Goal: Check status: Check status

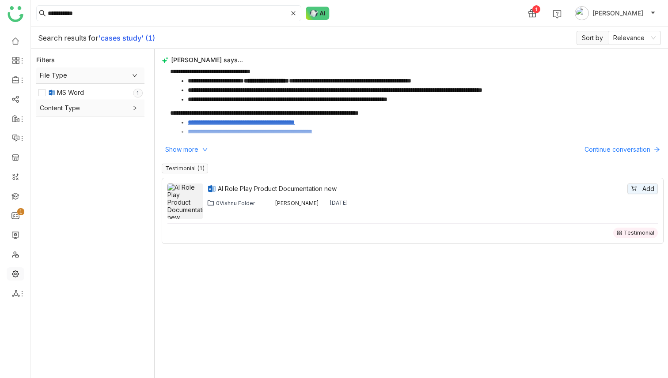
click at [15, 145] on link at bounding box center [15, 274] width 8 height 8
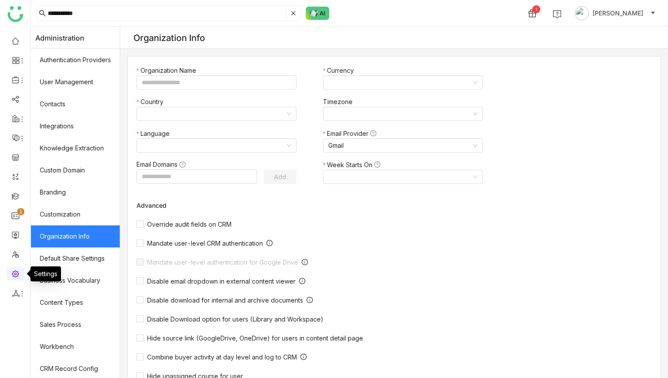
type input "*******"
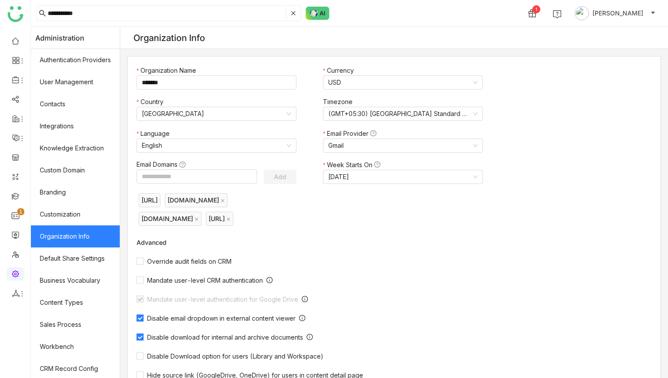
click at [18, 145] on link at bounding box center [15, 274] width 8 height 8
click at [43, 145] on link "Business Vocabulary" at bounding box center [75, 281] width 89 height 22
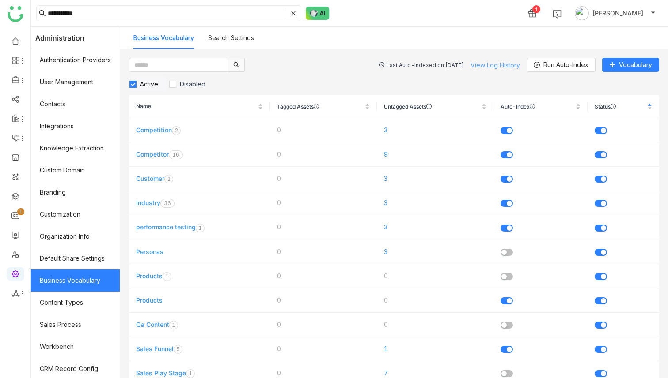
click at [485, 64] on link "View Log History" at bounding box center [494, 65] width 49 height 8
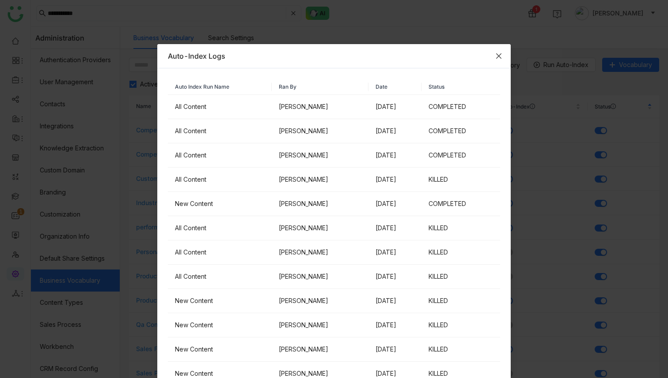
click at [502, 61] on span "Close" at bounding box center [499, 56] width 24 height 24
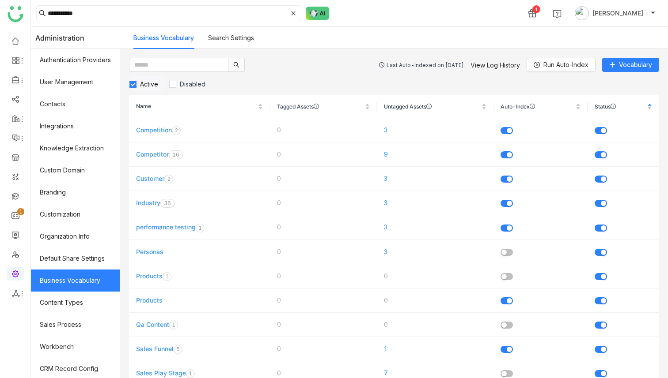
click at [418, 64] on div "Last Auto-Indexed on [DATE]" at bounding box center [424, 65] width 77 height 7
click at [431, 60] on div "Last Auto-Indexed on [DATE] View Log History Run Auto-Index Vocabulary" at bounding box center [519, 65] width 280 height 14
click at [432, 50] on div "Last Auto-Indexed on Aug 19, 2025 View Log History Run Auto-Index Vocabulary Ac…" at bounding box center [394, 213] width 548 height 329
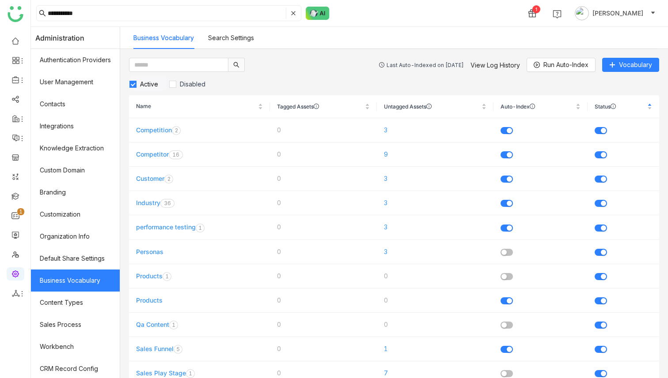
click at [432, 59] on div "Last Auto-Indexed on Aug 19, 2025 View Log History Run Auto-Index Vocabulary" at bounding box center [519, 65] width 280 height 14
click at [398, 62] on div "Last Auto-Indexed on Aug 19, 2025" at bounding box center [424, 65] width 77 height 7
click at [410, 66] on div "Last Auto-Indexed on Aug 19, 2025" at bounding box center [424, 65] width 77 height 7
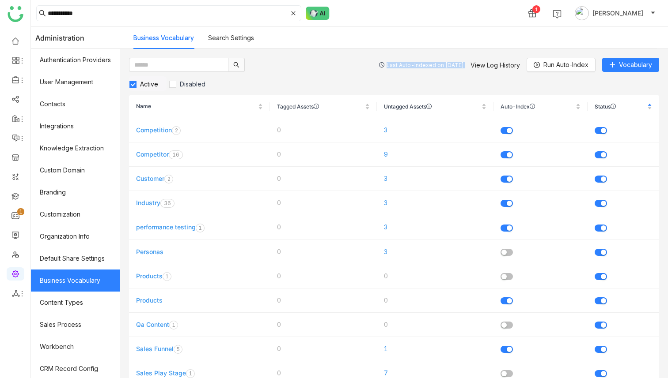
click at [410, 66] on div "Last Auto-Indexed on Aug 19, 2025" at bounding box center [424, 65] width 77 height 7
click at [414, 62] on div "Last Auto-Indexed on Aug 19, 2025" at bounding box center [424, 65] width 77 height 7
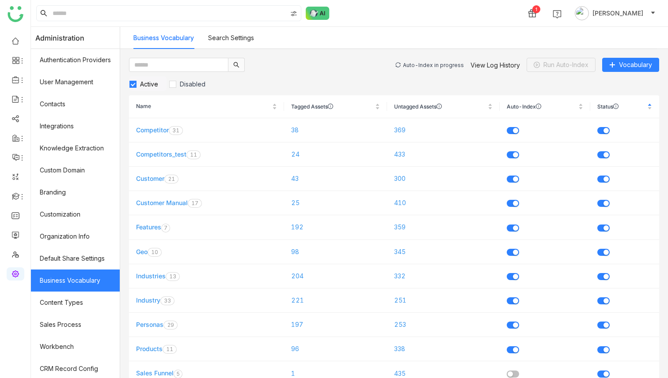
click at [428, 66] on div "Auto-Index in progress" at bounding box center [433, 65] width 61 height 7
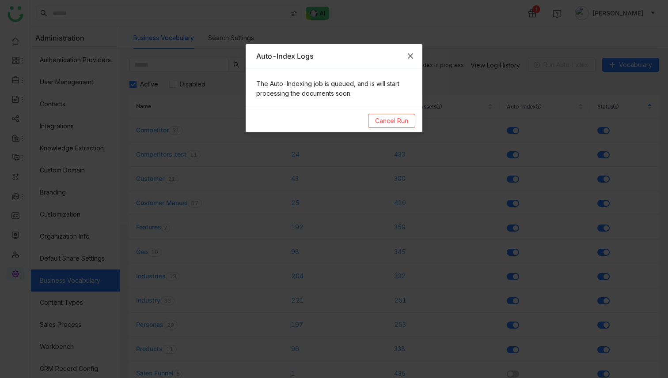
click at [415, 56] on span "Close" at bounding box center [410, 56] width 24 height 24
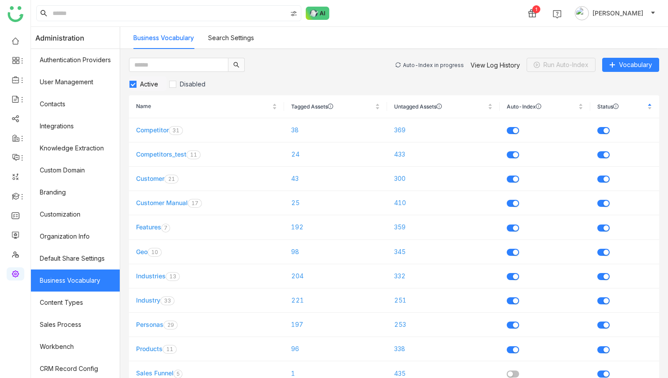
click at [424, 62] on div "Auto-Index in progress" at bounding box center [433, 65] width 61 height 7
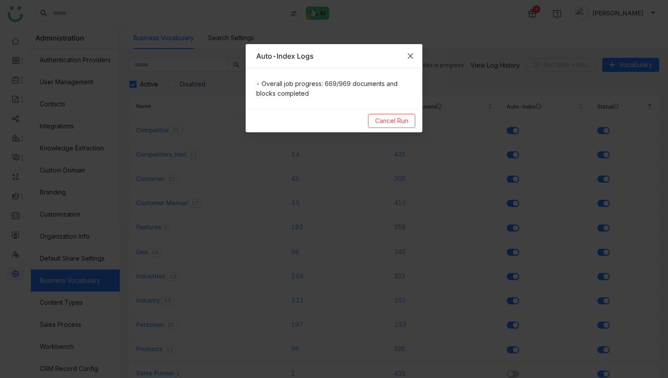
click at [415, 55] on span "Close" at bounding box center [410, 56] width 24 height 24
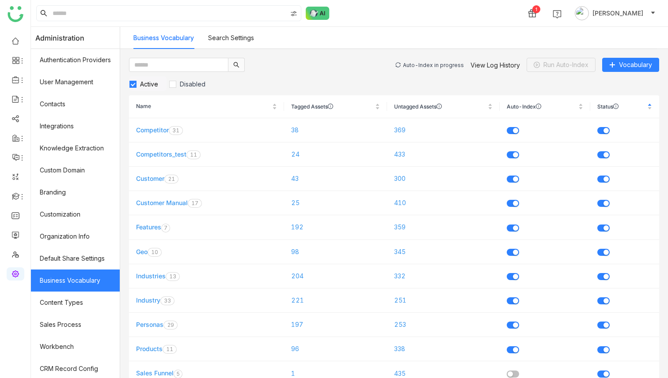
click at [423, 64] on div "Auto-Index in progress" at bounding box center [433, 65] width 61 height 7
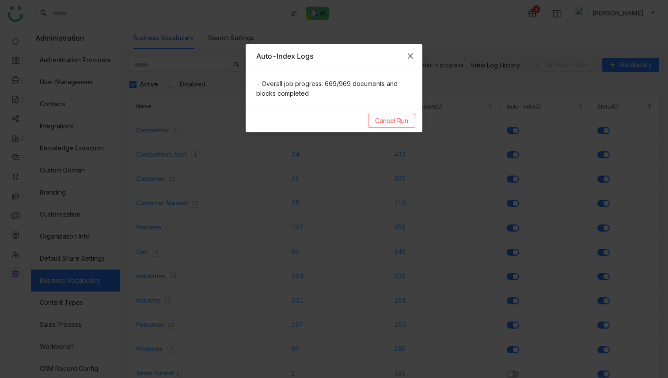
click at [416, 57] on span "Close" at bounding box center [410, 56] width 24 height 24
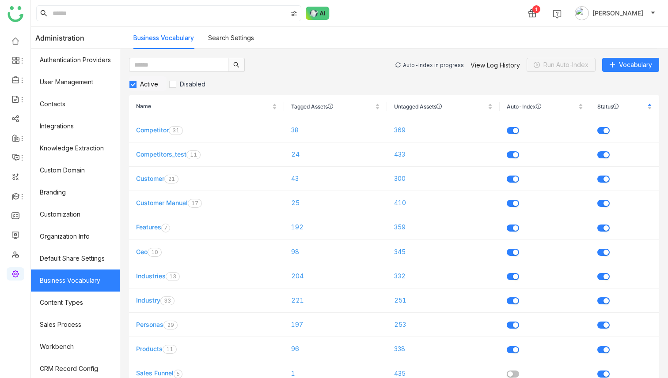
click at [439, 64] on div "Auto-Index in progress" at bounding box center [433, 65] width 61 height 7
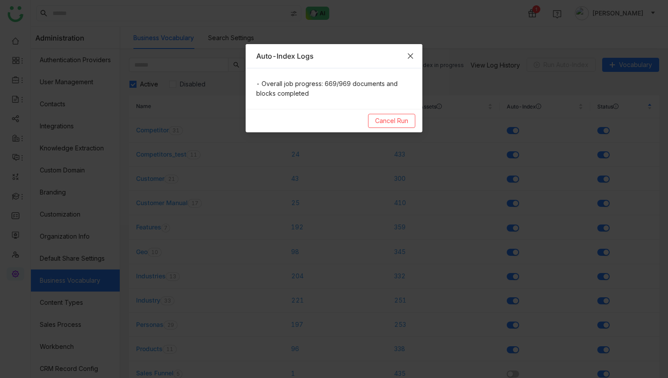
click at [410, 54] on icon "Close" at bounding box center [410, 56] width 7 height 7
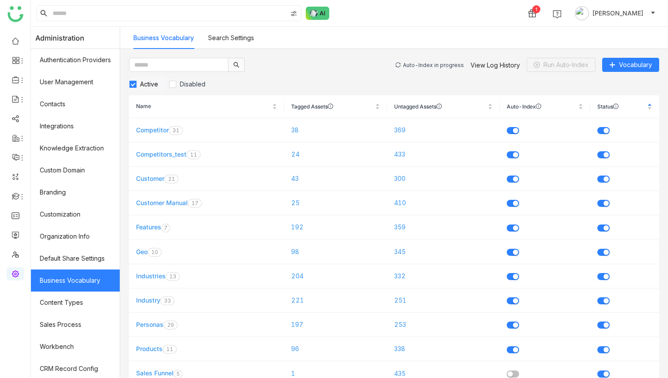
click at [418, 63] on div "Auto-Index in progress" at bounding box center [433, 65] width 61 height 7
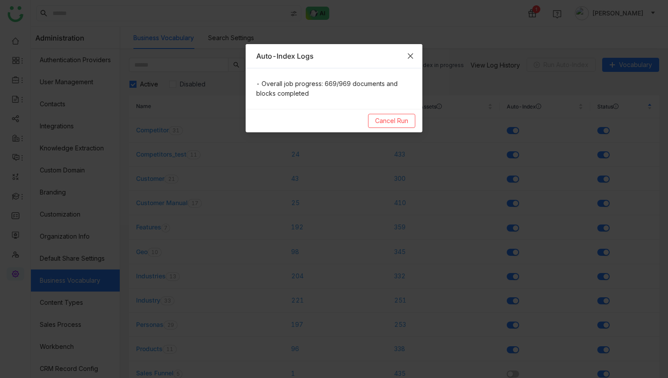
click at [412, 57] on icon "Close" at bounding box center [410, 56] width 7 height 7
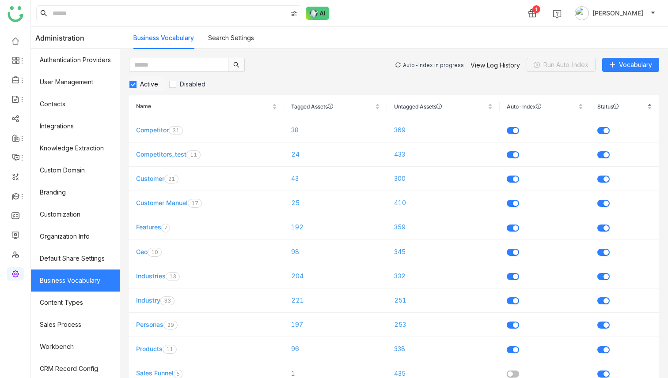
click at [420, 62] on div "Auto-Index in progress" at bounding box center [433, 65] width 61 height 7
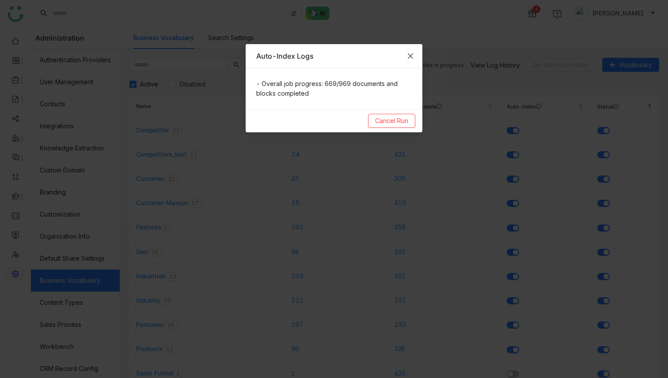
click at [413, 53] on icon "Close" at bounding box center [410, 56] width 7 height 7
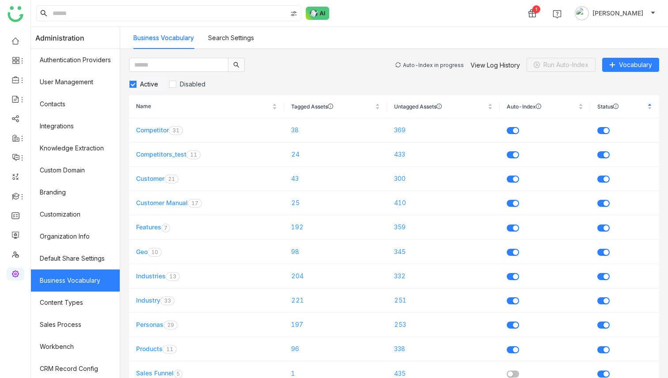
click at [432, 61] on div "Auto-Index in progress View Log History Run Auto-Index Vocabulary" at bounding box center [527, 65] width 264 height 14
click at [432, 62] on div "Auto-Index in progress" at bounding box center [433, 65] width 61 height 7
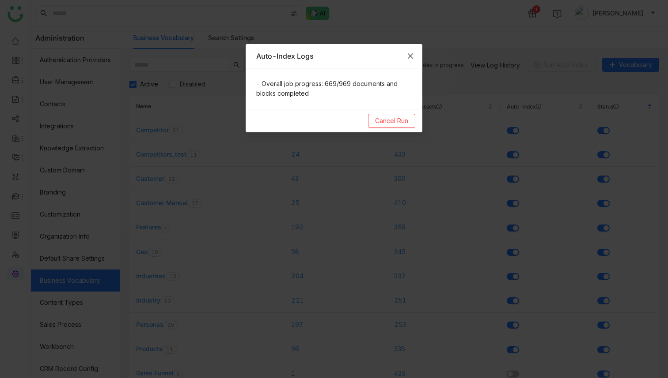
click at [408, 55] on icon "Close" at bounding box center [410, 56] width 7 height 7
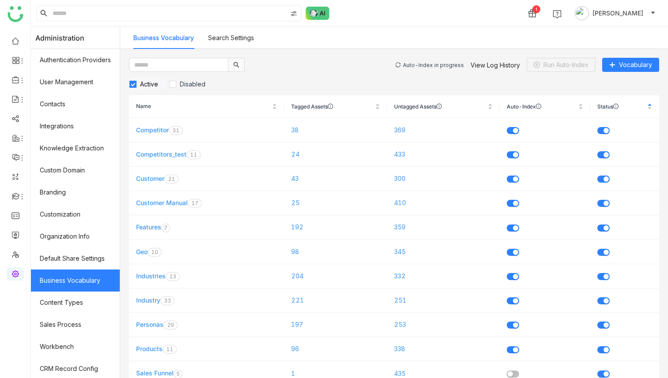
click at [419, 61] on div "Auto-Index in progress View Log History Run Auto-Index Vocabulary" at bounding box center [527, 65] width 264 height 14
click at [422, 63] on div "Auto-Index in progress" at bounding box center [433, 65] width 61 height 7
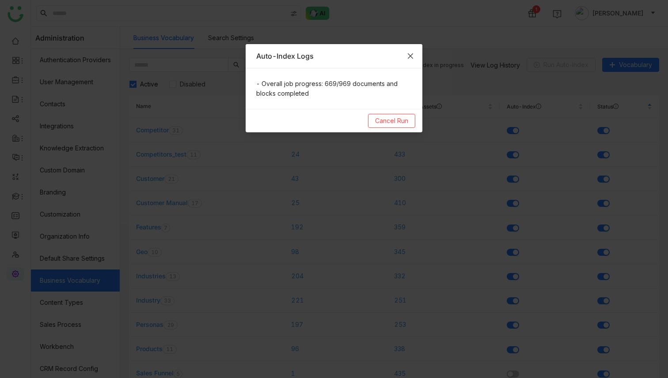
click at [410, 55] on icon "Close" at bounding box center [410, 56] width 7 height 7
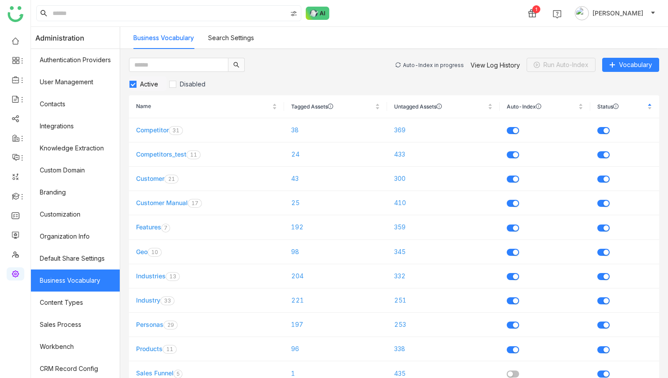
click at [421, 66] on div "Auto-Index in progress" at bounding box center [433, 65] width 61 height 7
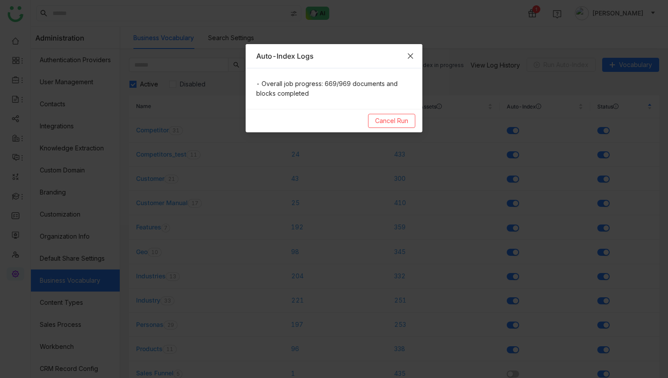
click at [413, 60] on span "Close" at bounding box center [410, 56] width 24 height 24
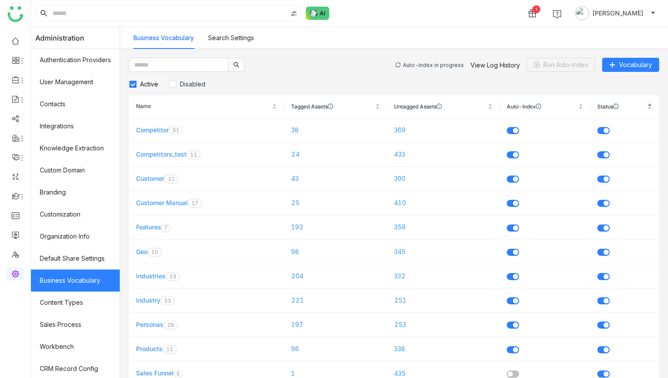
click at [431, 64] on div "Auto-Index in progress" at bounding box center [433, 65] width 61 height 7
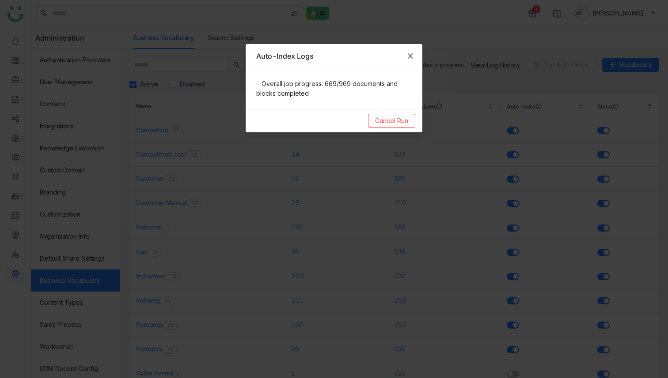
click at [409, 58] on icon "Close" at bounding box center [410, 56] width 7 height 7
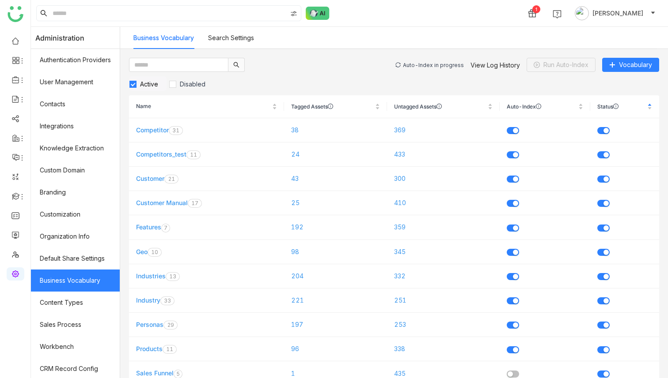
click at [428, 66] on div "Auto-Index in progress" at bounding box center [433, 65] width 61 height 7
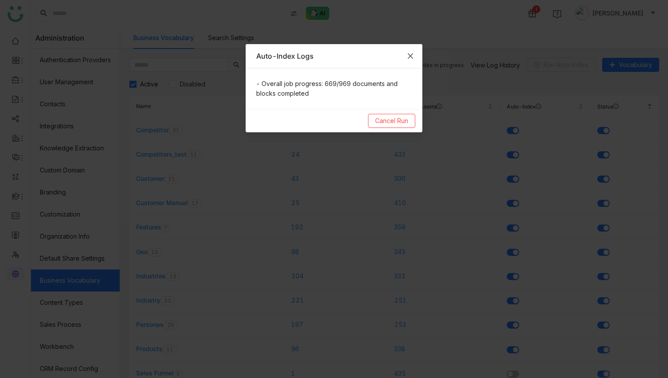
click at [416, 57] on span "Close" at bounding box center [410, 56] width 24 height 24
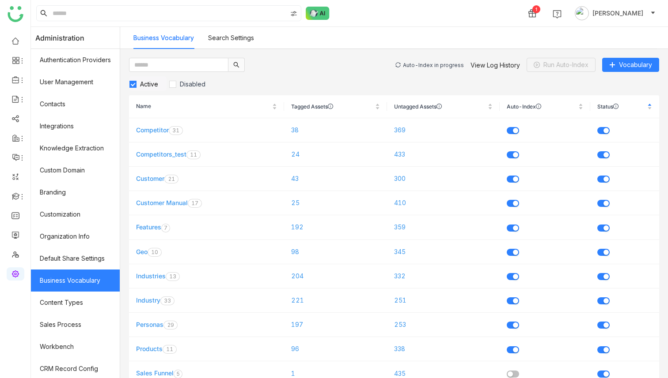
click at [420, 61] on div "Auto-Index in progress View Log History Run Auto-Index Vocabulary" at bounding box center [527, 65] width 264 height 14
click at [426, 63] on div "Auto-Index in progress" at bounding box center [433, 65] width 61 height 7
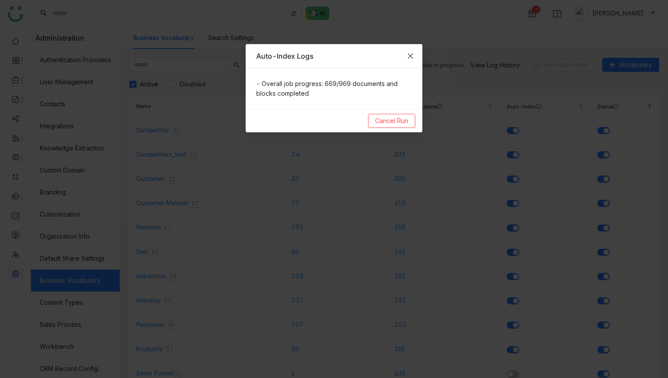
click at [412, 54] on icon "Close" at bounding box center [410, 55] width 5 height 5
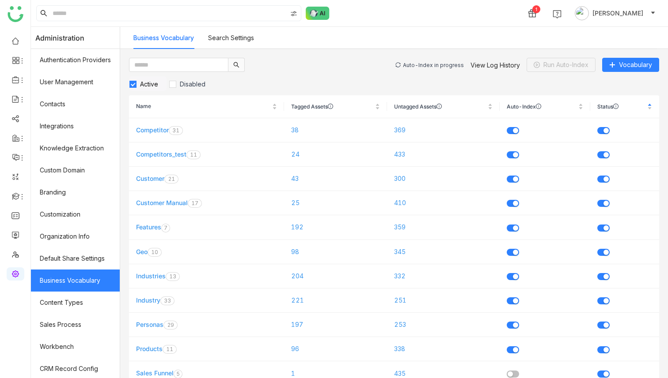
click at [424, 64] on div "Auto-Index in progress" at bounding box center [433, 65] width 61 height 7
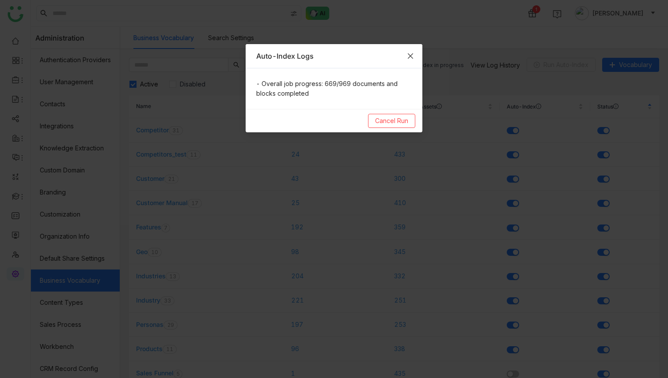
click at [416, 56] on span "Close" at bounding box center [410, 56] width 24 height 24
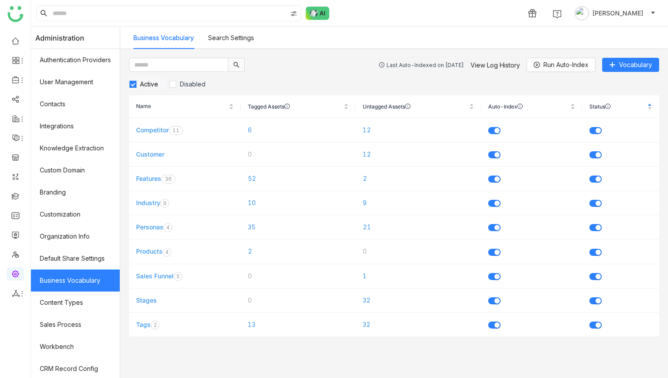
click at [427, 64] on div "Last Auto-Indexed on [DATE]" at bounding box center [424, 65] width 77 height 7
click at [488, 65] on link "View Log History" at bounding box center [494, 65] width 49 height 8
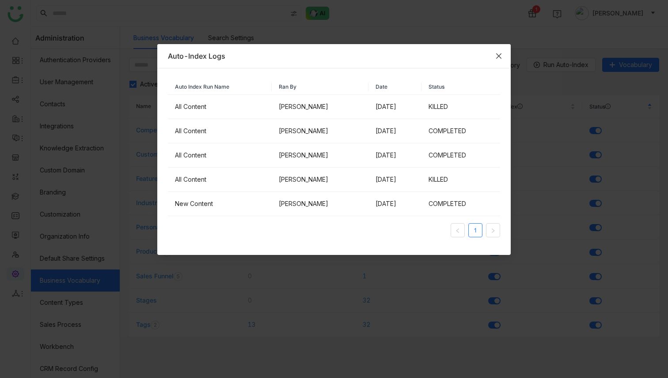
click at [496, 56] on icon "Close" at bounding box center [498, 56] width 7 height 7
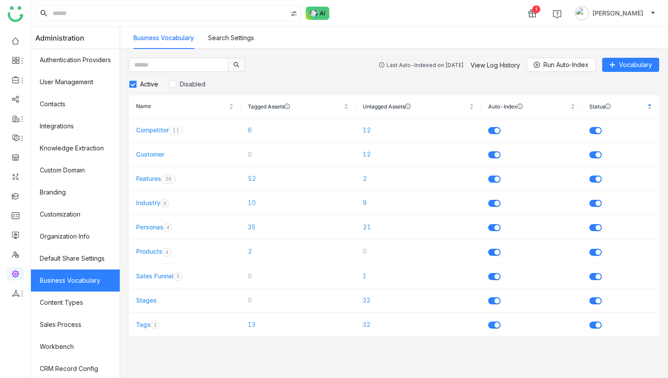
click at [501, 68] on div "Last Auto-Indexed on [DATE] View Log History Run Auto-Index Vocabulary" at bounding box center [519, 65] width 280 height 14
click at [501, 64] on link "View Log History" at bounding box center [494, 65] width 49 height 8
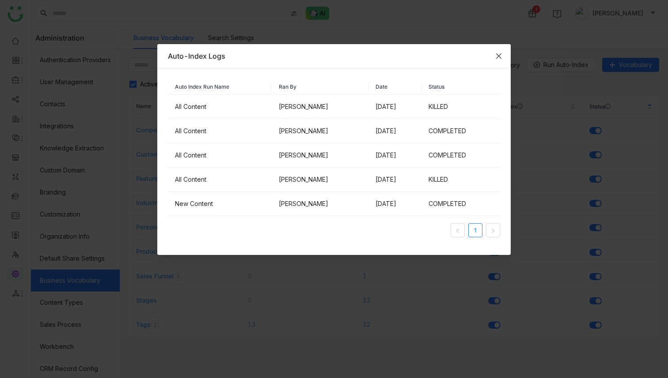
click at [500, 58] on icon "Close" at bounding box center [498, 56] width 7 height 7
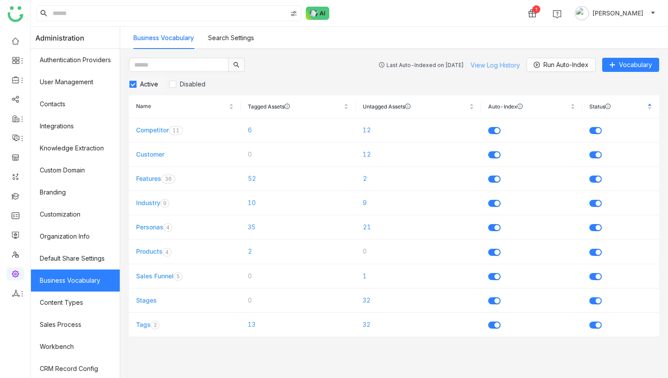
click at [488, 64] on link "View Log History" at bounding box center [494, 65] width 49 height 8
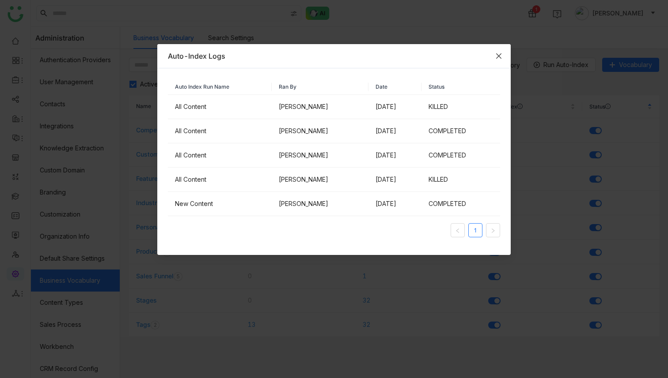
click at [495, 58] on span "Close" at bounding box center [499, 56] width 24 height 24
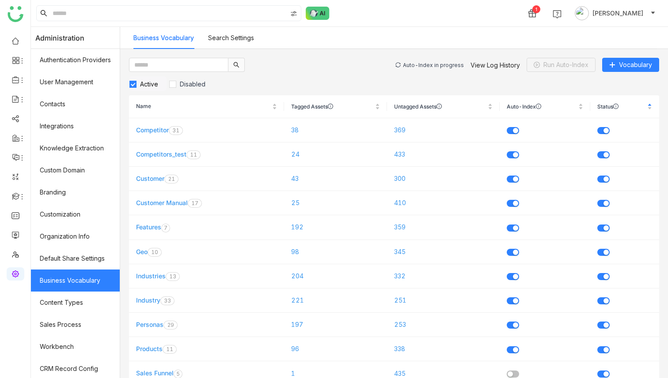
click at [419, 66] on div "Auto-Index in progress" at bounding box center [433, 65] width 61 height 7
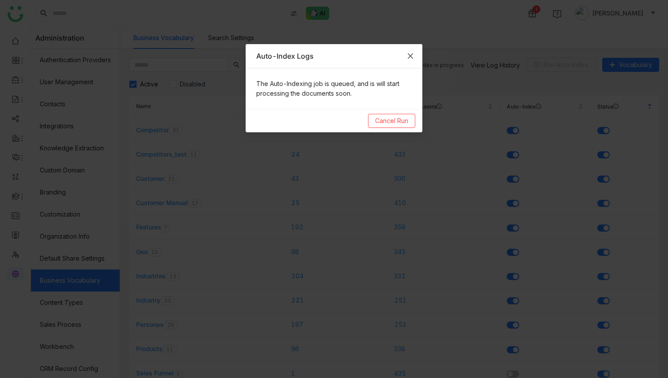
click at [408, 55] on icon "Close" at bounding box center [410, 56] width 7 height 7
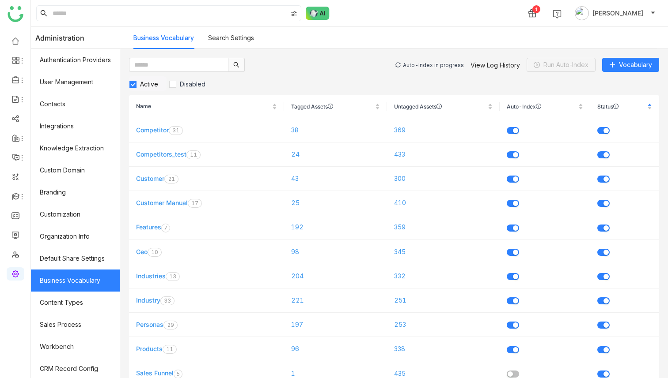
click at [421, 64] on div "Auto-Index in progress" at bounding box center [433, 65] width 61 height 7
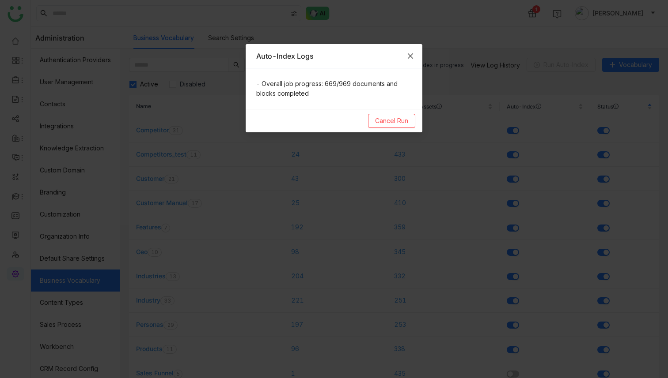
click at [411, 55] on icon "Close" at bounding box center [410, 55] width 5 height 5
